Goal: Check status: Check status

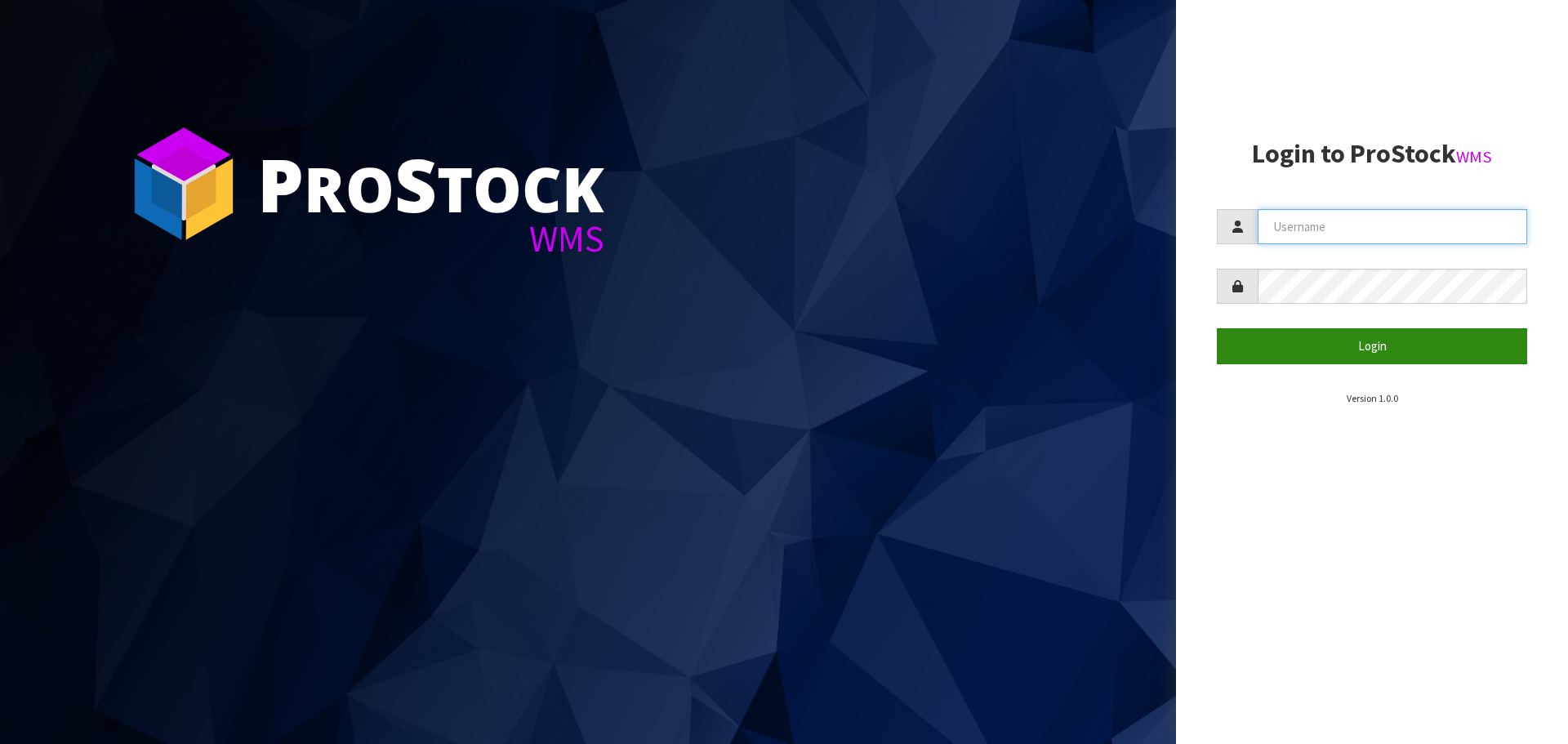
type input "[PERSON_NAME][EMAIL_ADDRESS][DOMAIN_NAME]"
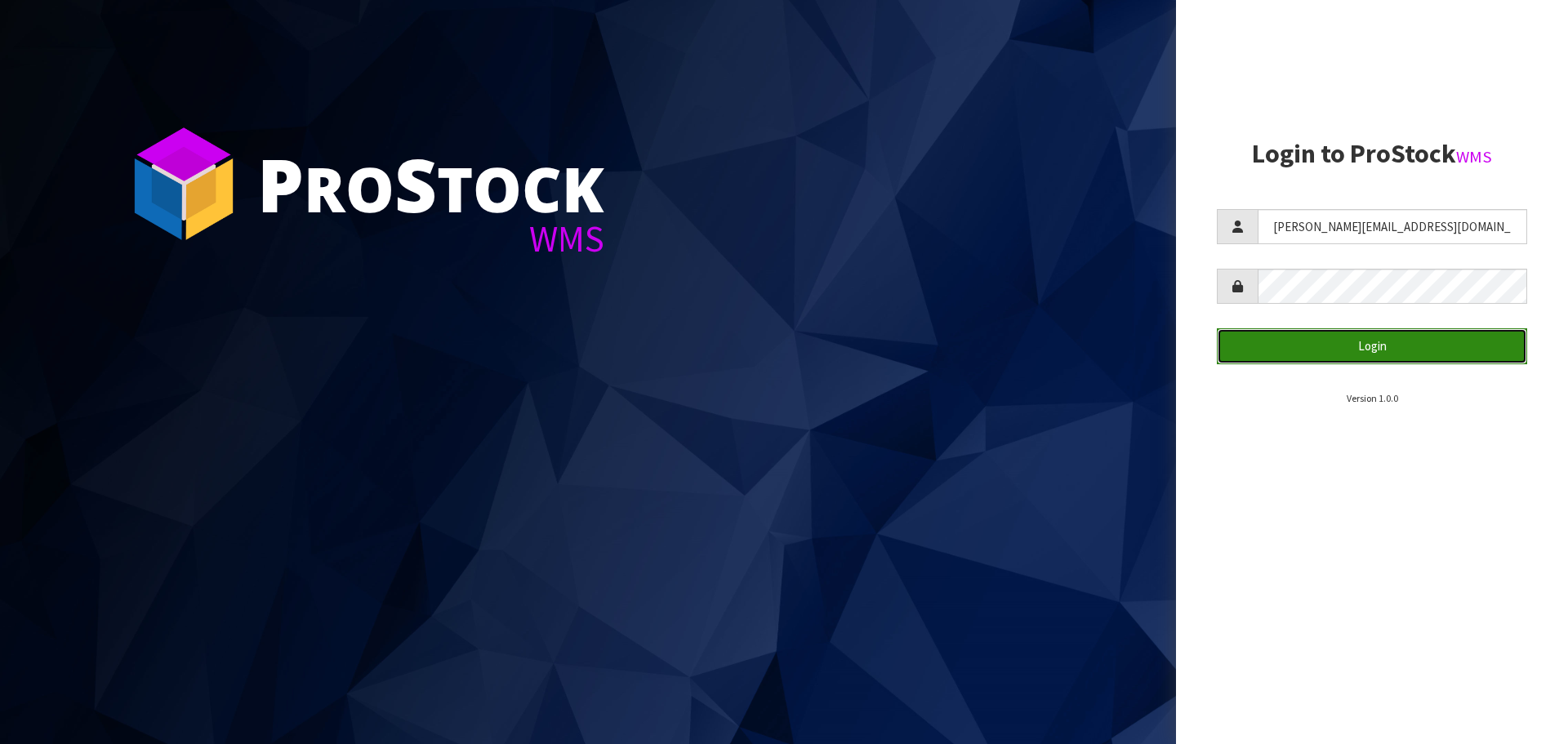
click at [1359, 342] on button "Login" at bounding box center [1372, 345] width 311 height 35
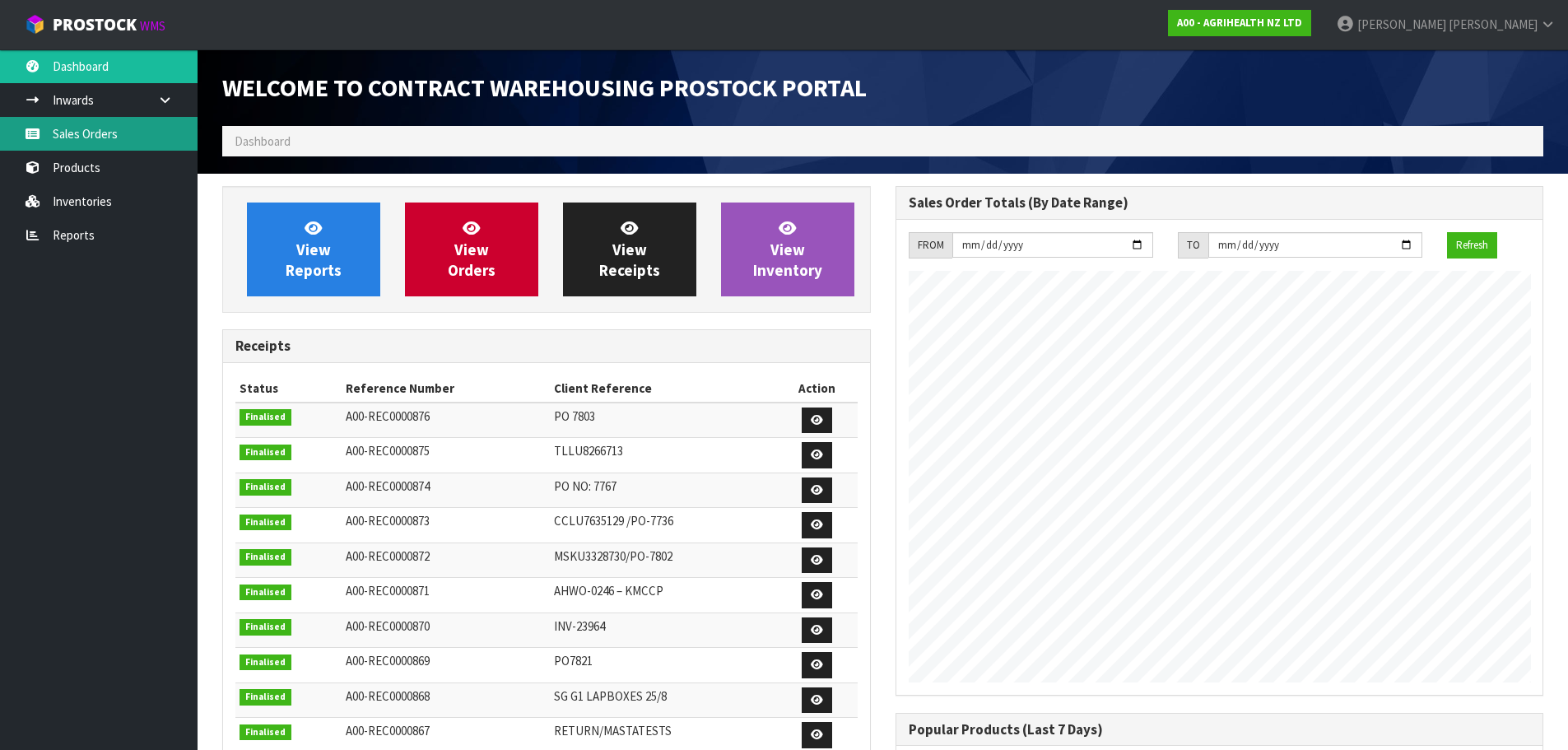
scroll to position [913, 672]
click at [69, 135] on link "Sales Orders" at bounding box center [99, 134] width 198 height 34
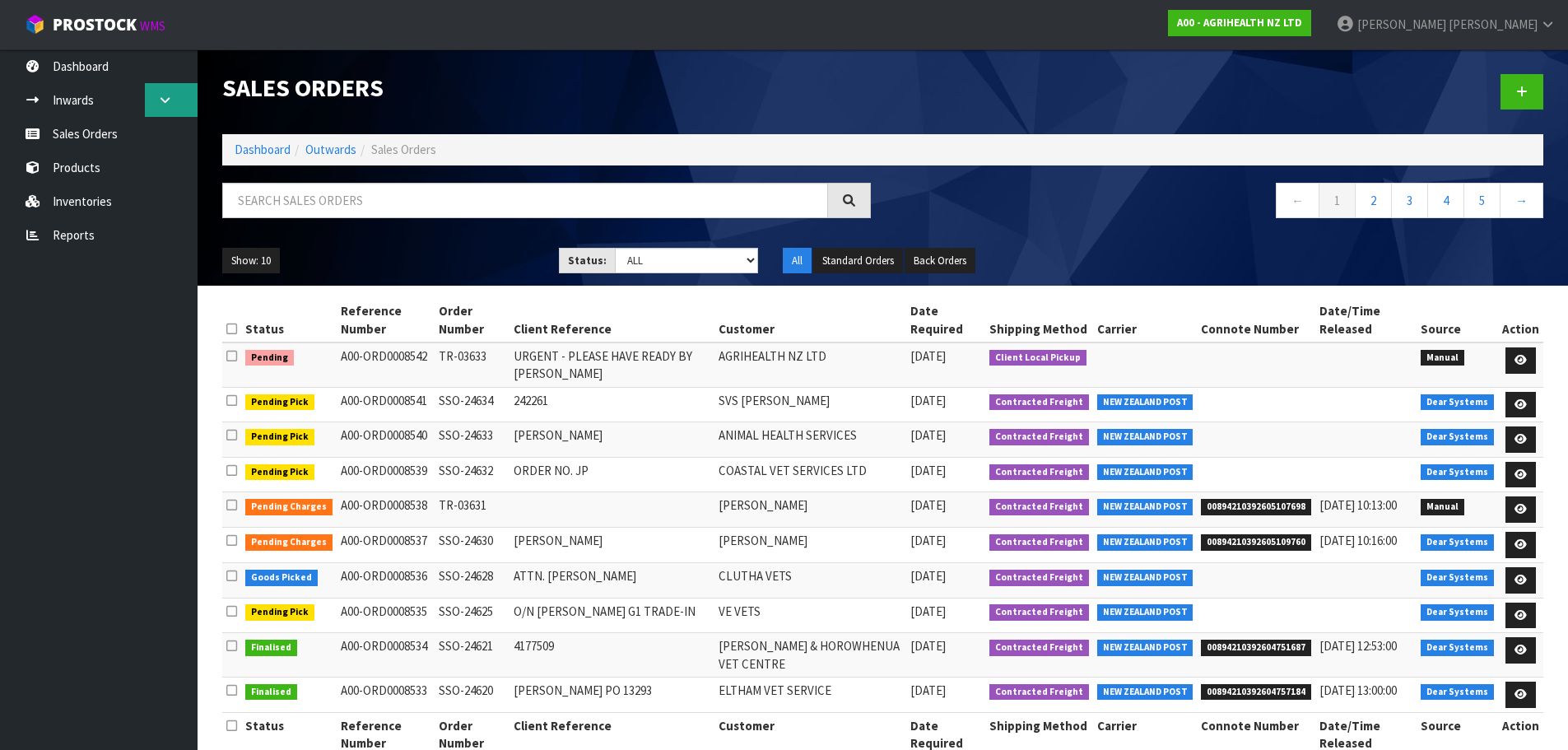
click at [163, 94] on icon at bounding box center [165, 99] width 16 height 12
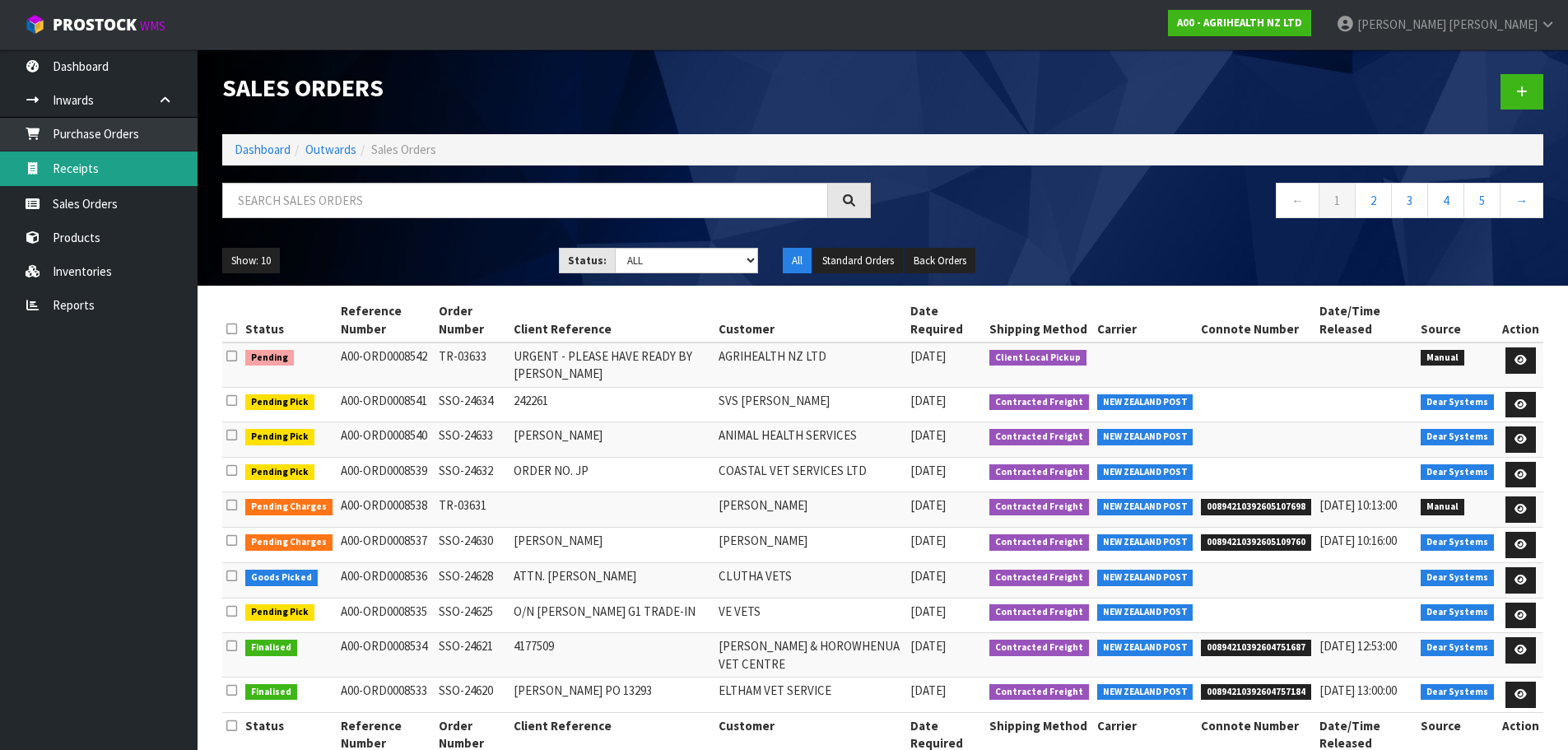
click at [123, 167] on link "Receipts" at bounding box center [99, 168] width 198 height 34
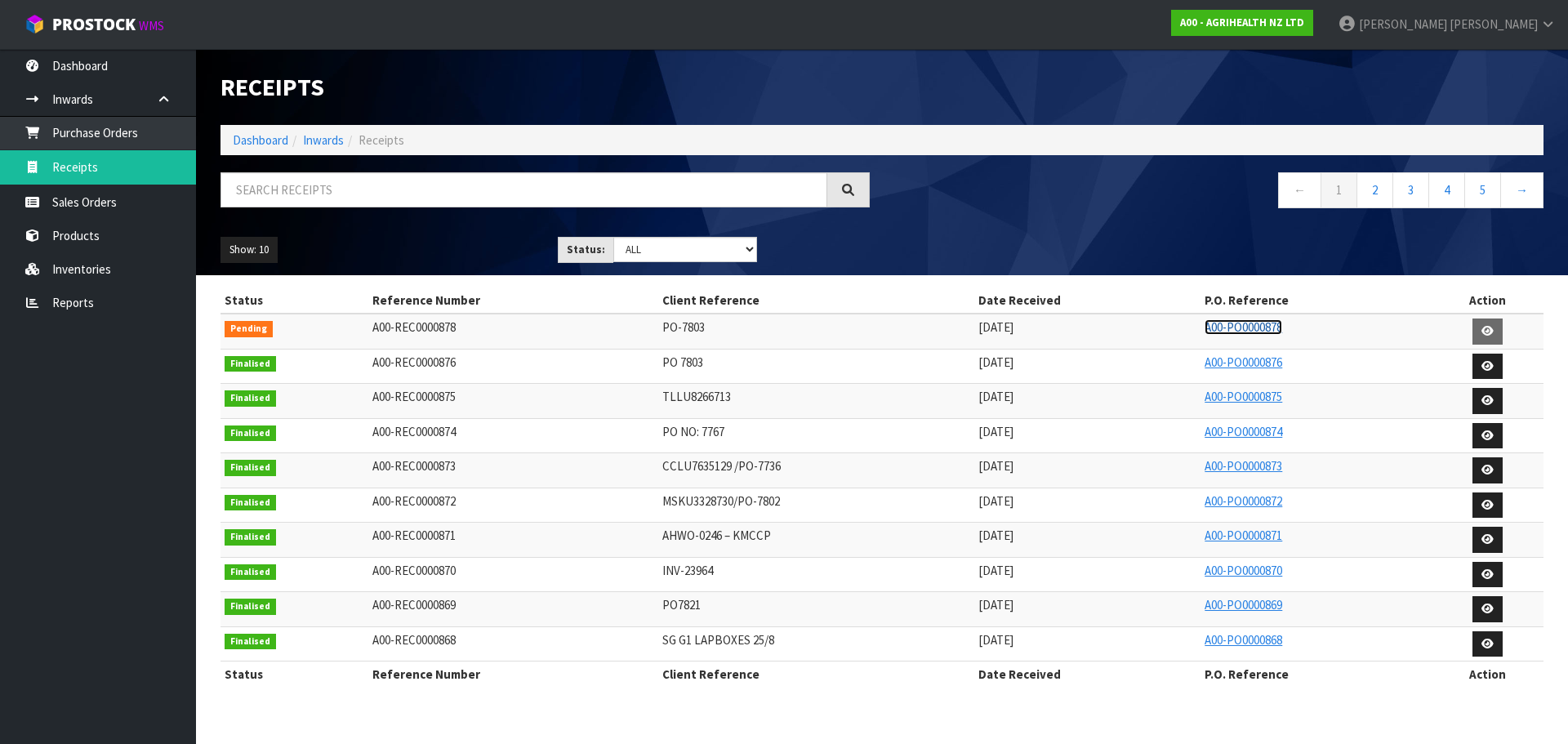
click at [1267, 327] on link "A00-PO0000878" at bounding box center [1243, 326] width 77 height 15
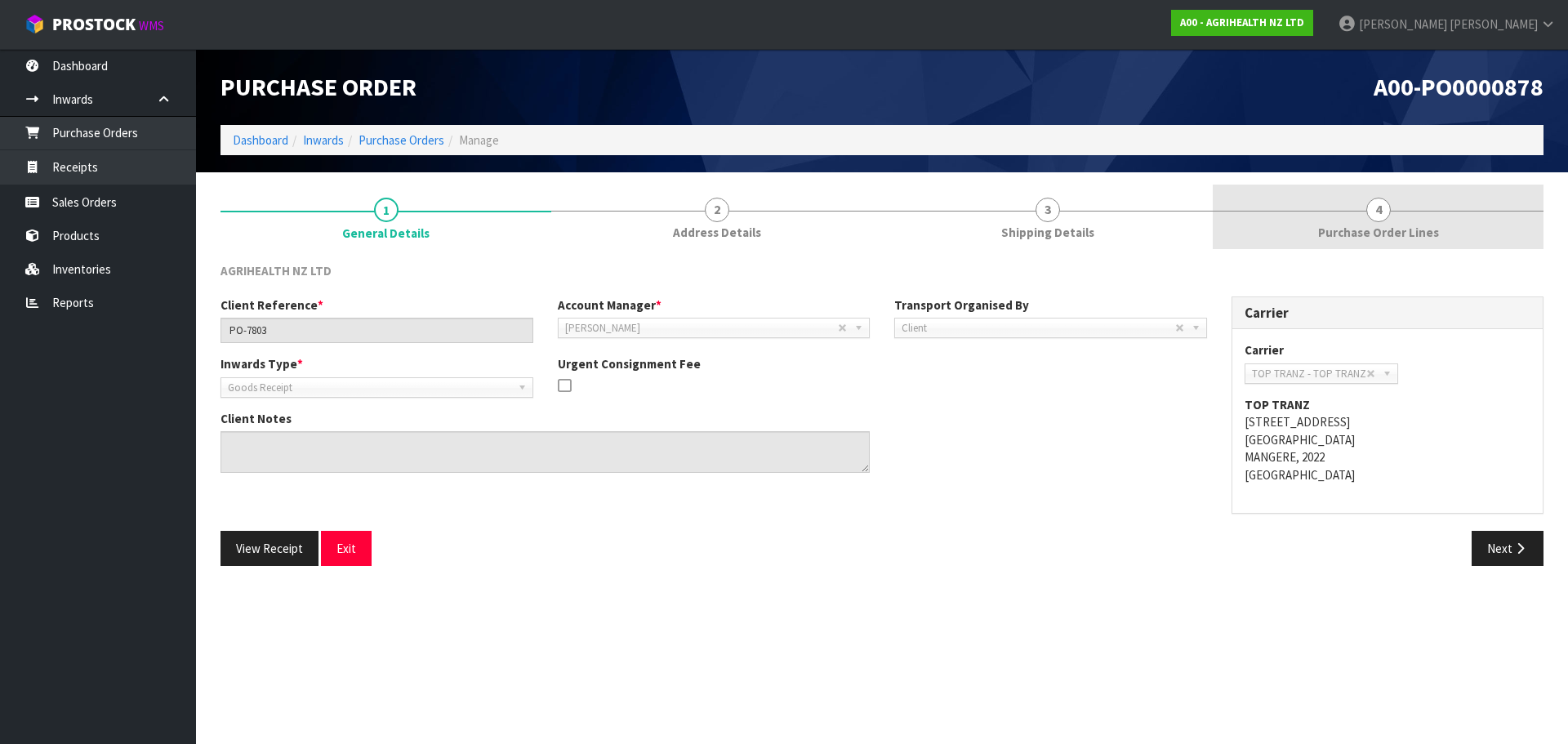
click at [1331, 194] on link "4 Purchase Order Lines" at bounding box center [1378, 216] width 331 height 64
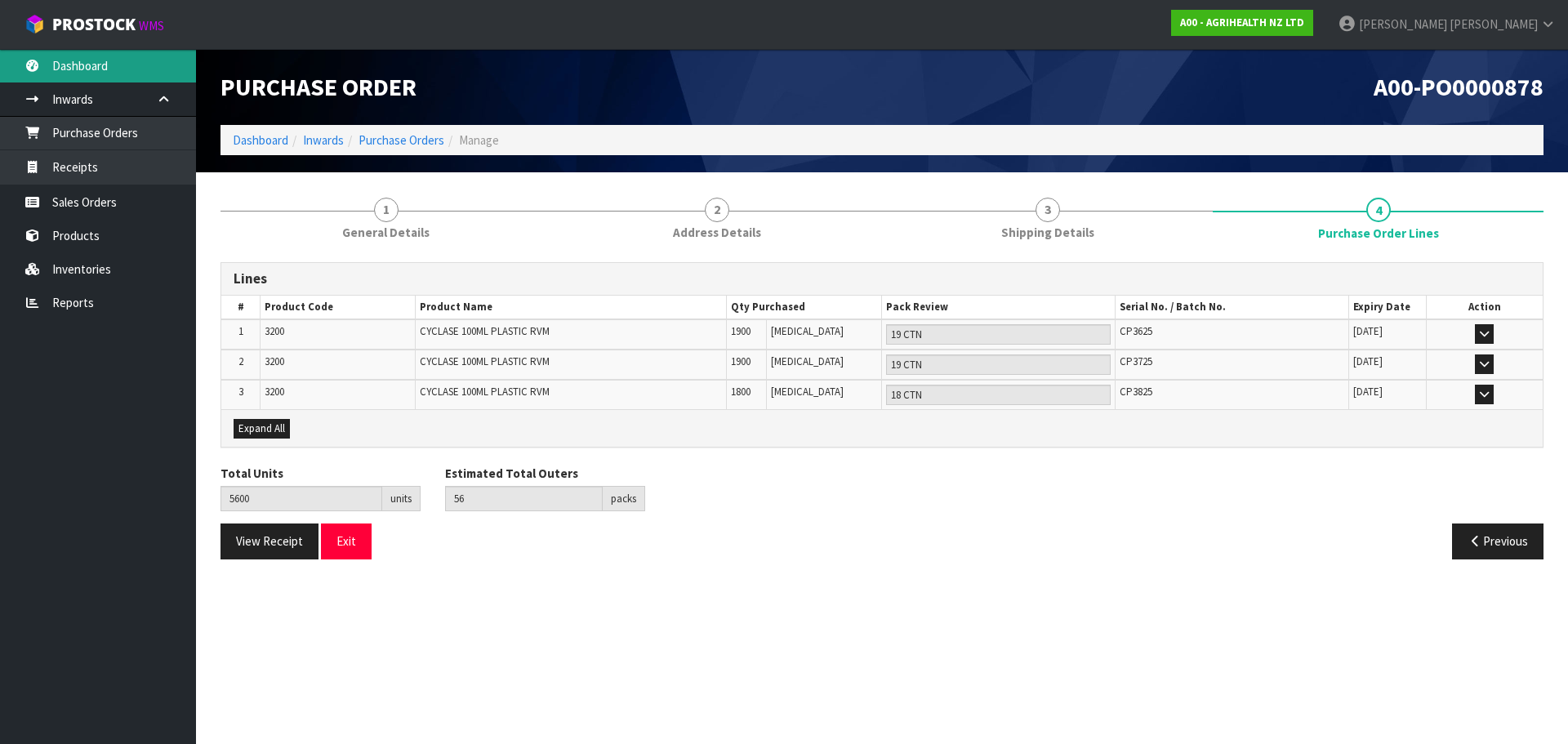
click at [104, 71] on link "Dashboard" at bounding box center [98, 65] width 196 height 34
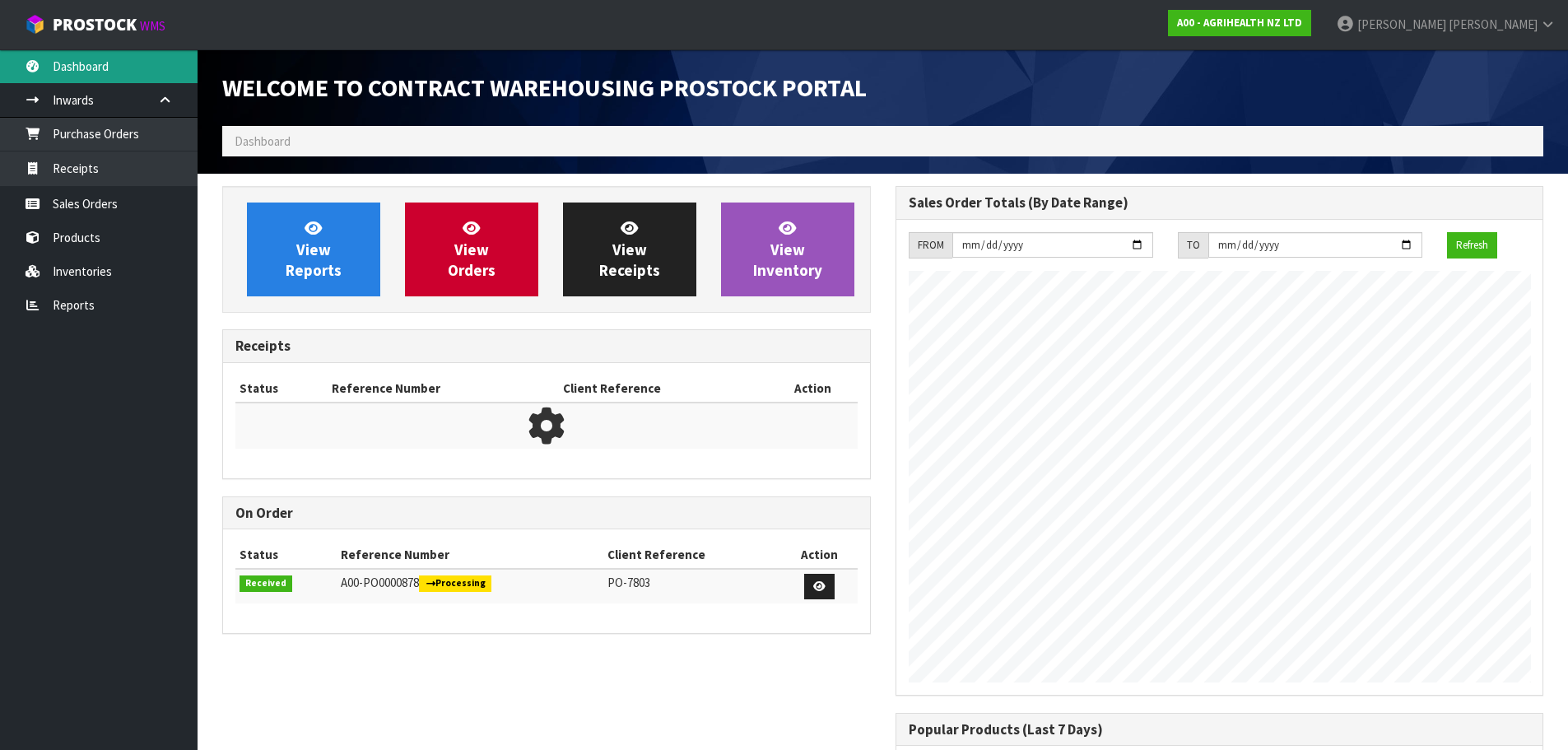
scroll to position [913, 672]
